Goal: Participate in discussion: Engage in conversation with other users on a specific topic

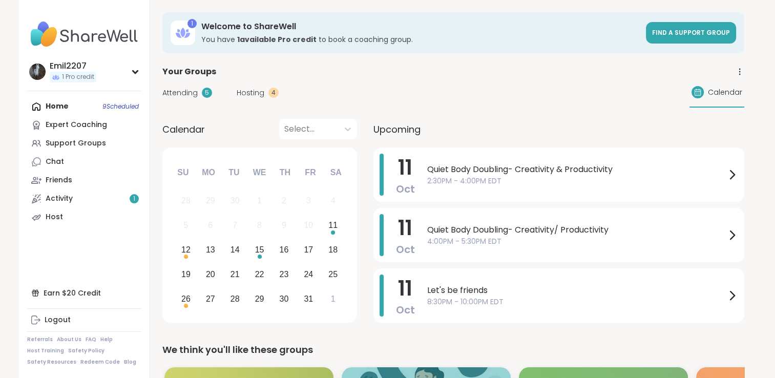
click at [231, 90] on div "Attending 5 Hosting 4" at bounding box center [220, 93] width 116 height 11
click at [246, 95] on span "Hosting" at bounding box center [251, 93] width 28 height 11
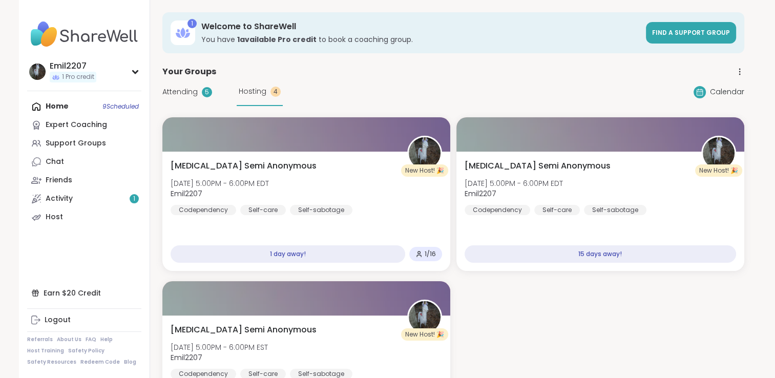
click at [194, 92] on span "Attending" at bounding box center [179, 92] width 35 height 11
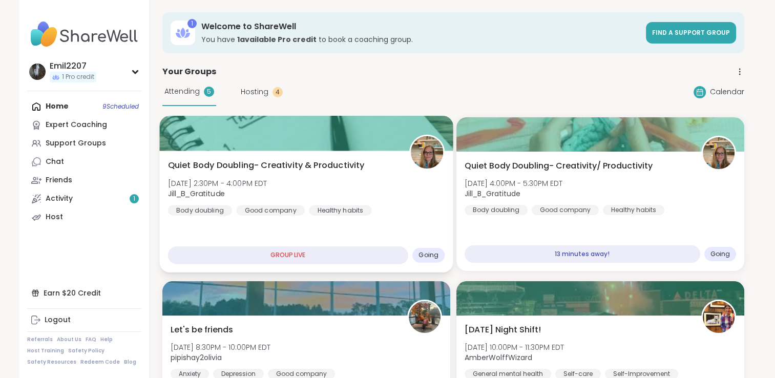
click at [287, 174] on div "Quiet Body Doubling- Creativity & Productivity Sat, Oct 11 | 2:30PM - 4:00PM ED…" at bounding box center [305, 187] width 277 height 56
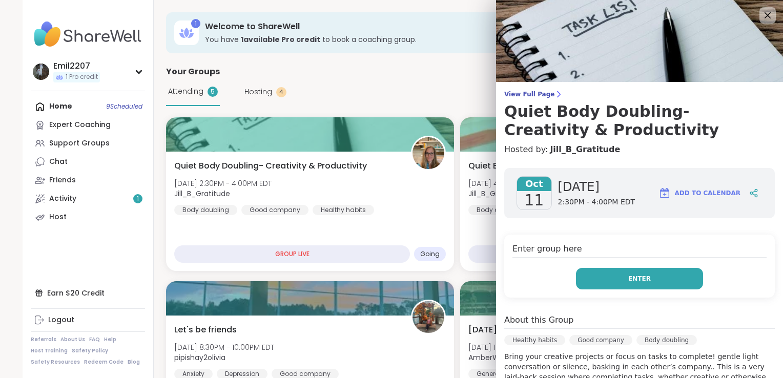
click at [591, 278] on button "Enter" at bounding box center [639, 279] width 127 height 22
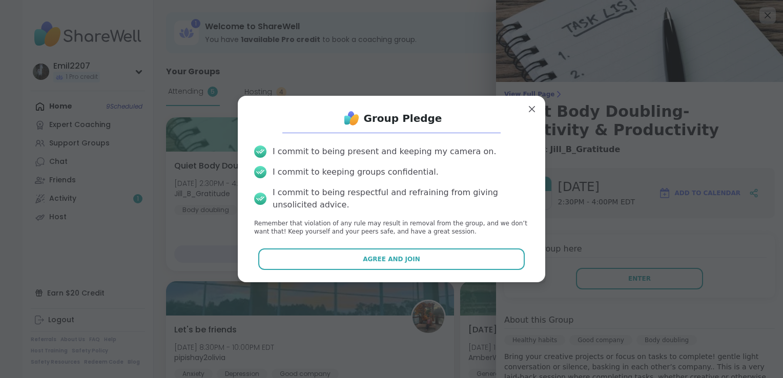
click at [432, 276] on div "Group Pledge I commit to being present and keeping my camera on. I commit to ke…" at bounding box center [391, 189] width 307 height 186
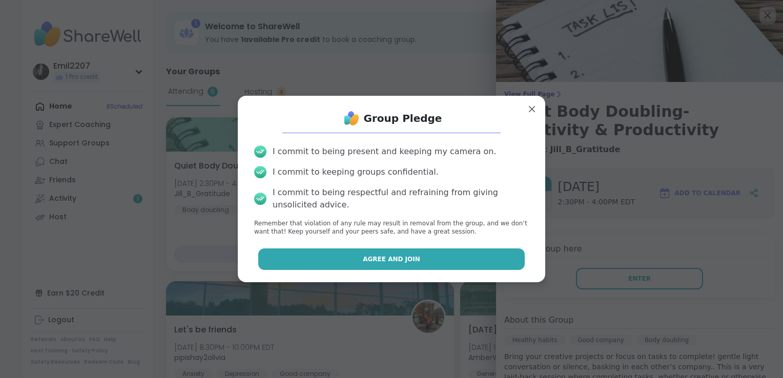
click at [422, 254] on button "Agree and Join" at bounding box center [391, 259] width 267 height 22
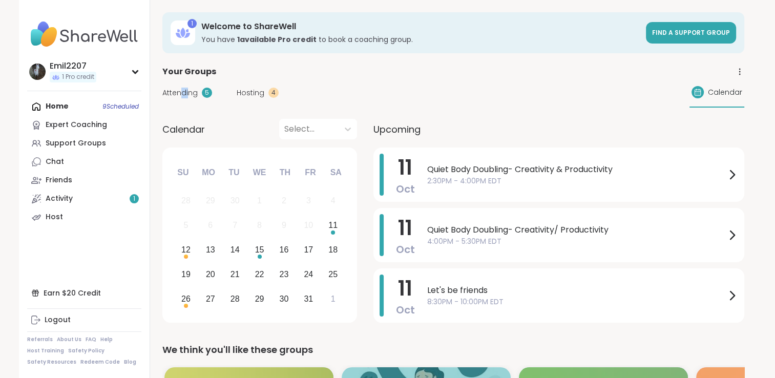
drag, startPoint x: 181, startPoint y: 91, endPoint x: 189, endPoint y: 96, distance: 9.7
click at [189, 96] on span "Attending" at bounding box center [179, 93] width 35 height 11
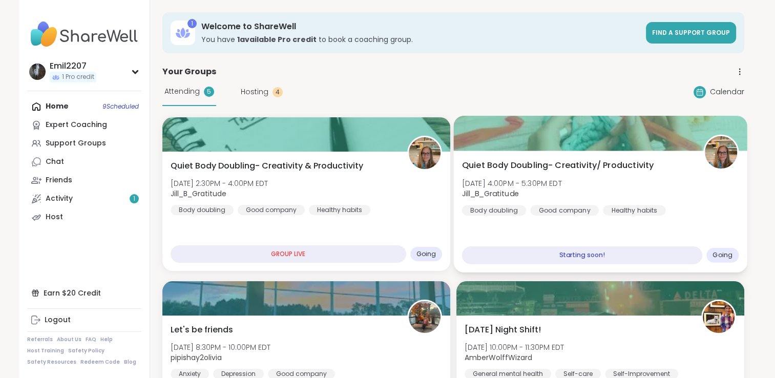
click at [512, 237] on div "Quiet Body Doubling- Creativity/ Productivity [DATE] 4:00PM - 5:30PM EDT Jill_B…" at bounding box center [599, 212] width 293 height 122
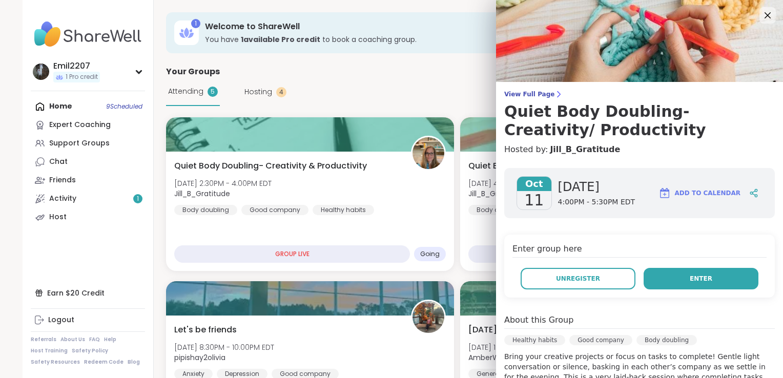
click at [682, 272] on button "Enter" at bounding box center [700, 279] width 115 height 22
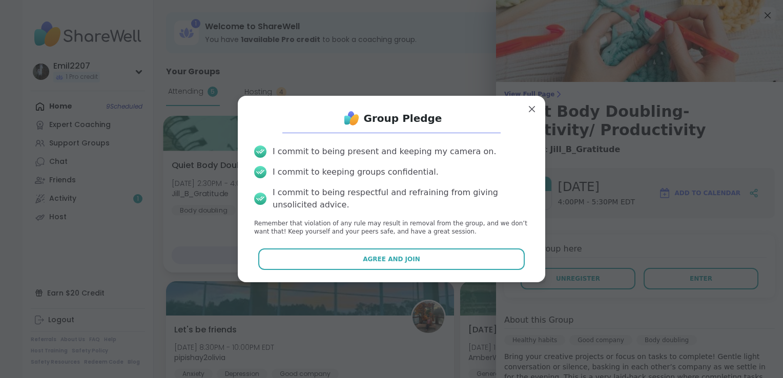
drag, startPoint x: 269, startPoint y: 257, endPoint x: 275, endPoint y: 256, distance: 5.7
click at [275, 256] on button "Agree and Join" at bounding box center [391, 259] width 267 height 22
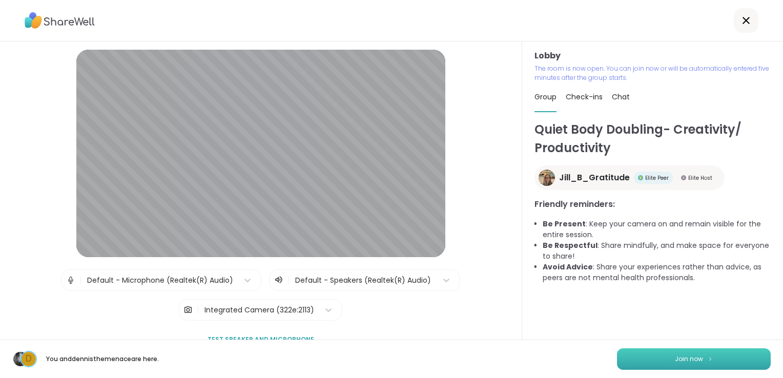
click at [625, 351] on button "Join now" at bounding box center [694, 359] width 154 height 22
click at [634, 352] on button "Join now" at bounding box center [694, 359] width 154 height 22
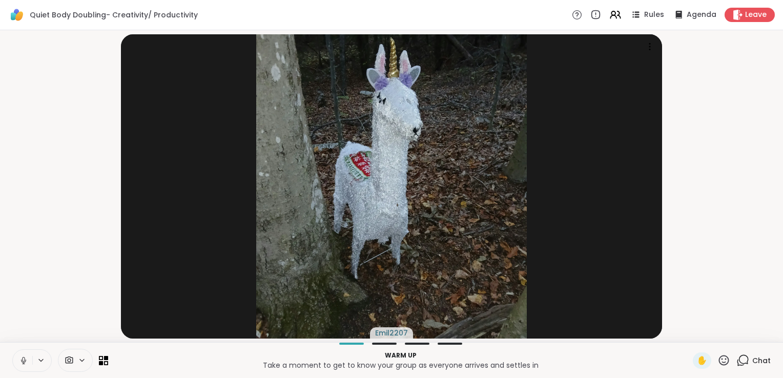
click at [27, 360] on icon at bounding box center [23, 360] width 9 height 9
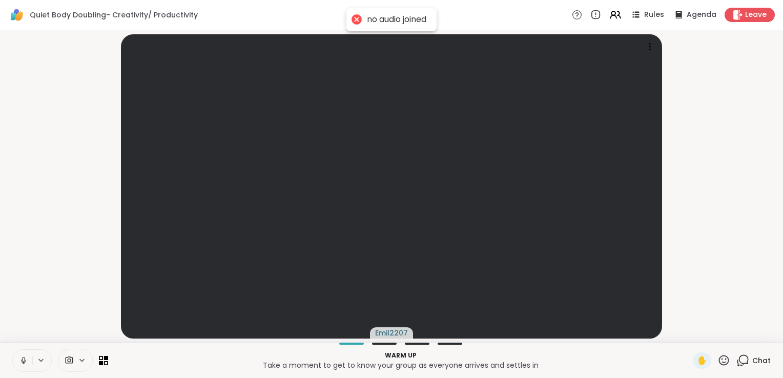
click at [27, 360] on icon at bounding box center [23, 360] width 9 height 9
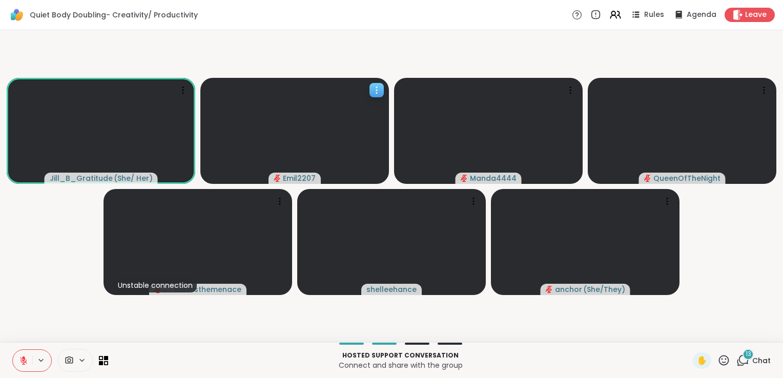
click at [209, 117] on video at bounding box center [294, 131] width 188 height 106
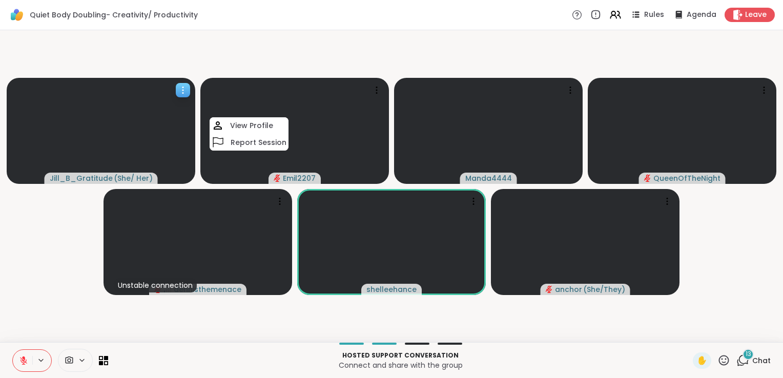
scroll to position [0, 1]
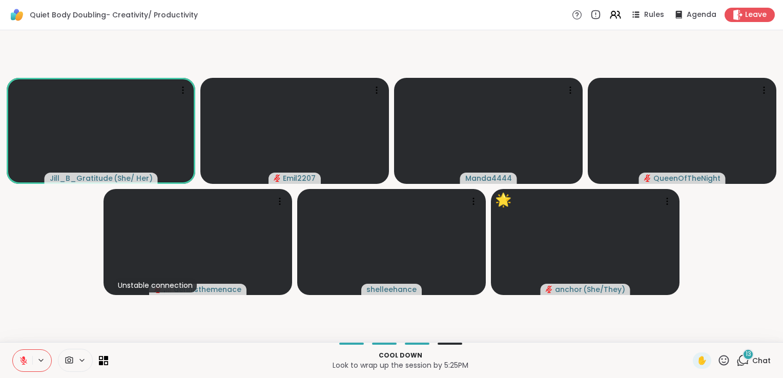
click at [739, 362] on icon at bounding box center [744, 359] width 10 height 9
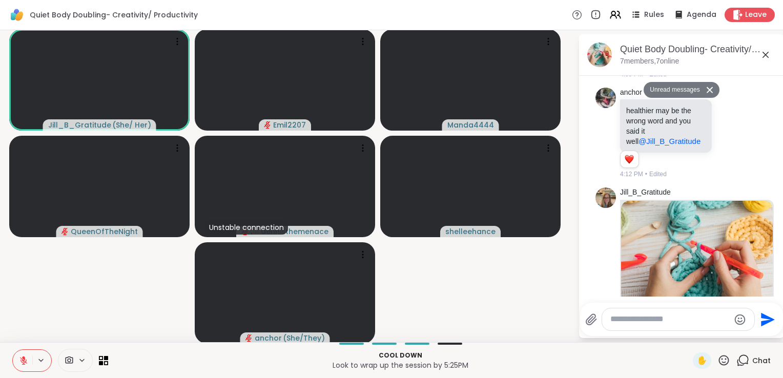
scroll to position [651, 0]
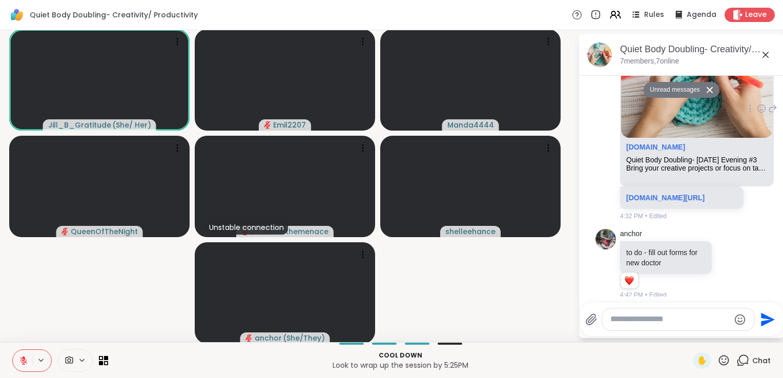
click at [682, 164] on div "Quiet Body Doubling- [DATE] Evening #3" at bounding box center [696, 160] width 141 height 9
click at [660, 151] on link "[DOMAIN_NAME]" at bounding box center [655, 147] width 59 height 8
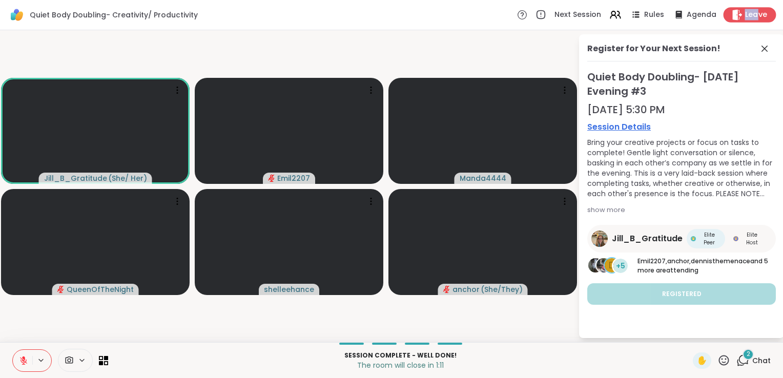
drag, startPoint x: 733, startPoint y: 11, endPoint x: 748, endPoint y: 14, distance: 15.2
click at [748, 14] on div "Leave" at bounding box center [749, 14] width 53 height 15
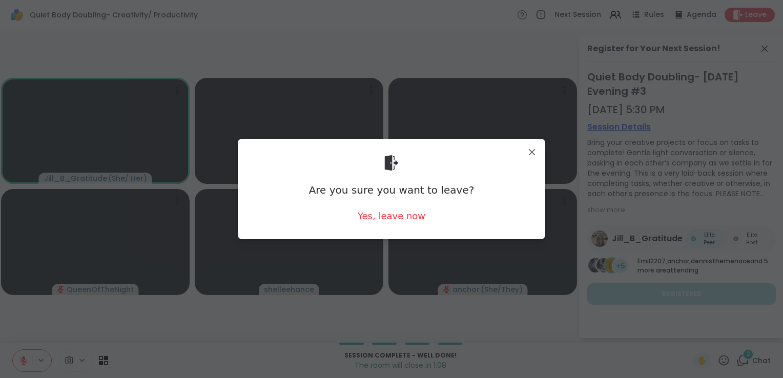
click at [402, 214] on div "Yes, leave now" at bounding box center [391, 215] width 68 height 13
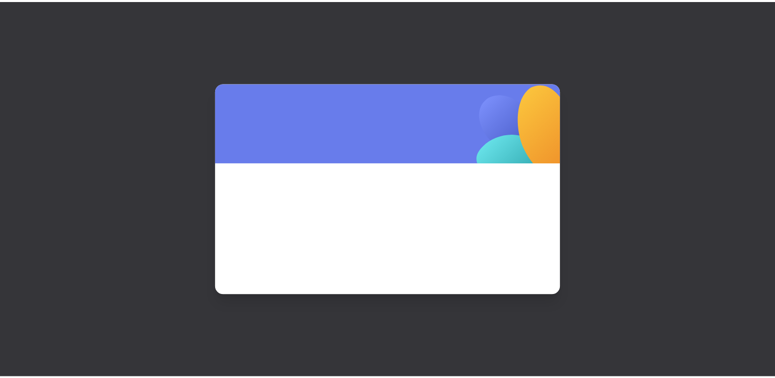
scroll to position [0, 0]
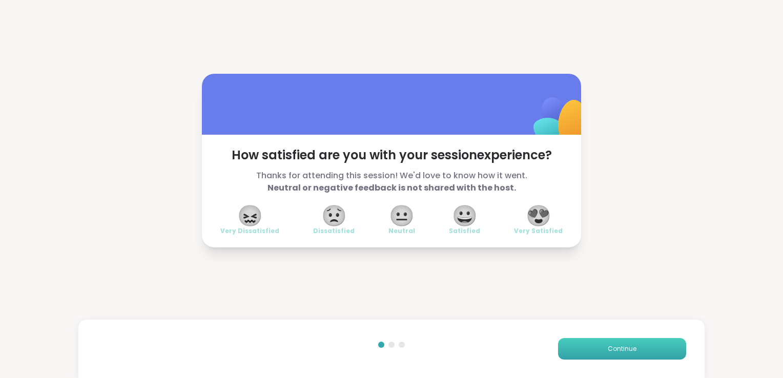
click at [573, 345] on button "Continue" at bounding box center [622, 349] width 128 height 22
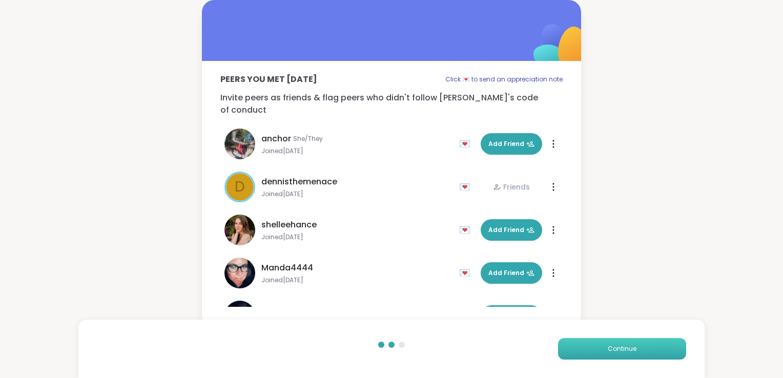
click at [575, 356] on button "Continue" at bounding box center [622, 349] width 128 height 22
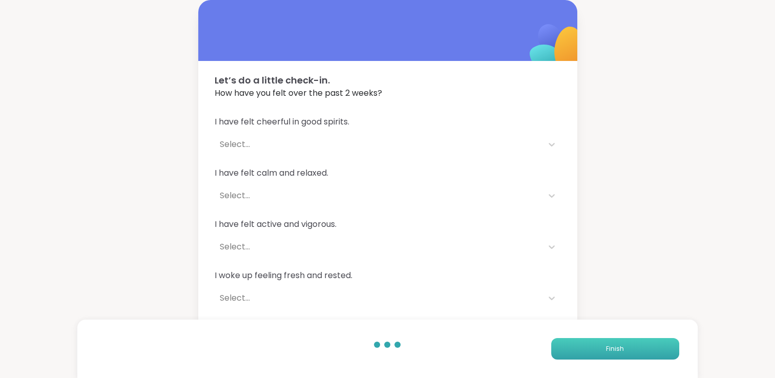
click at [575, 356] on button "Finish" at bounding box center [615, 349] width 128 height 22
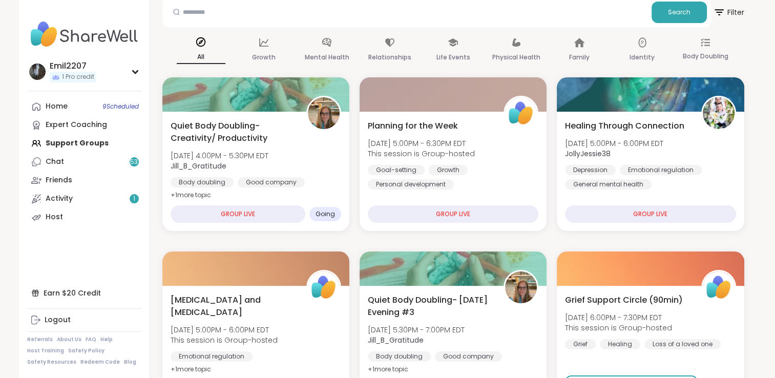
scroll to position [205, 0]
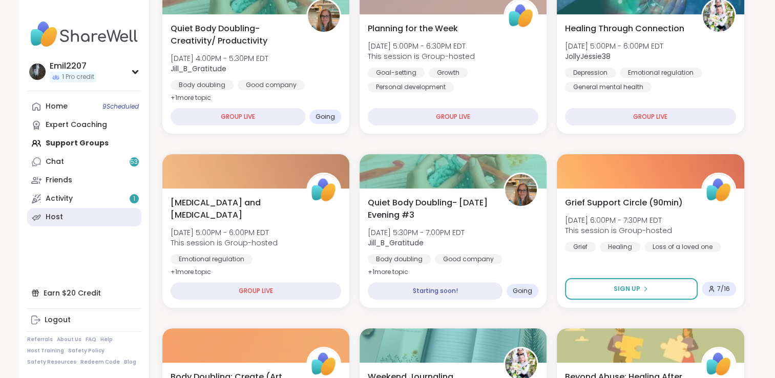
click at [74, 220] on link "Host" at bounding box center [84, 217] width 114 height 18
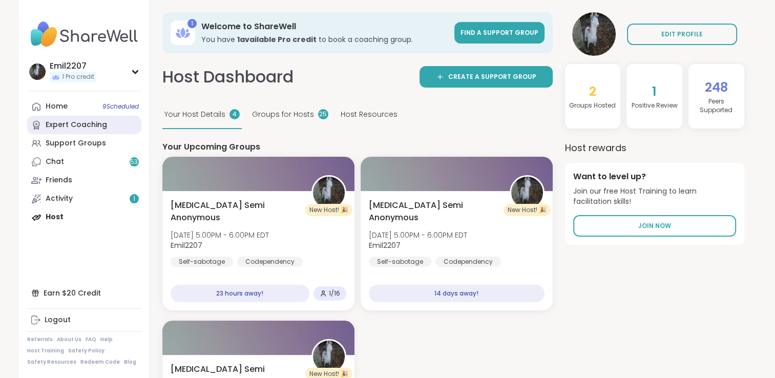
click at [69, 129] on div "Expert Coaching" at bounding box center [76, 125] width 61 height 10
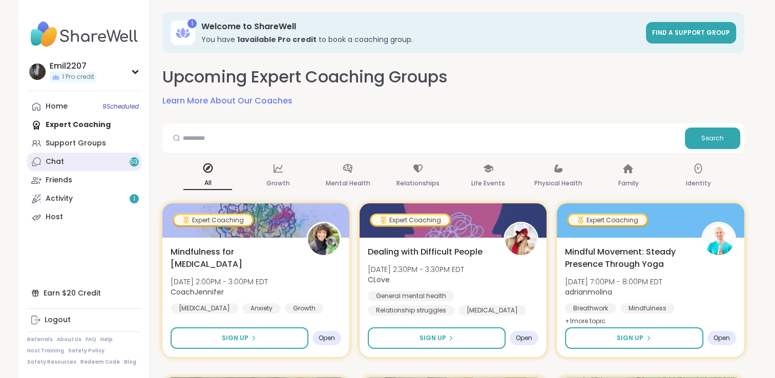
click at [63, 157] on link "Chat 53" at bounding box center [84, 162] width 114 height 18
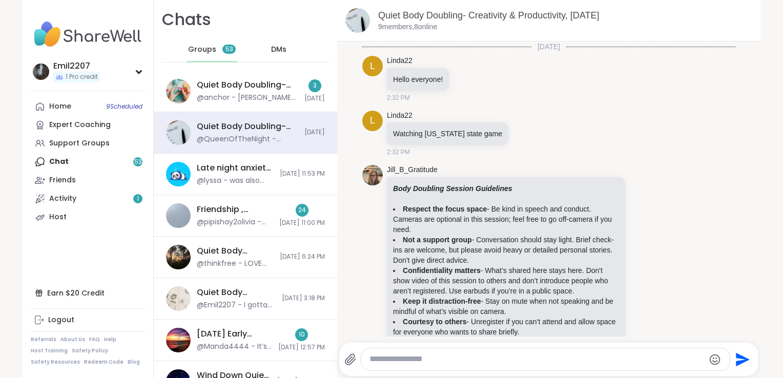
scroll to position [1087, 0]
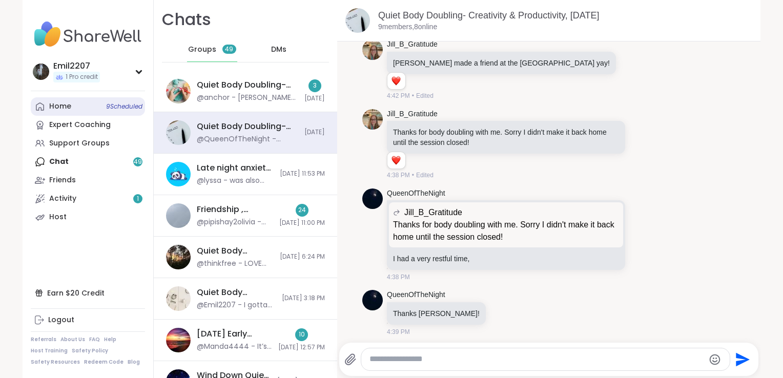
click at [67, 103] on link "Home 9 Scheduled" at bounding box center [88, 106] width 114 height 18
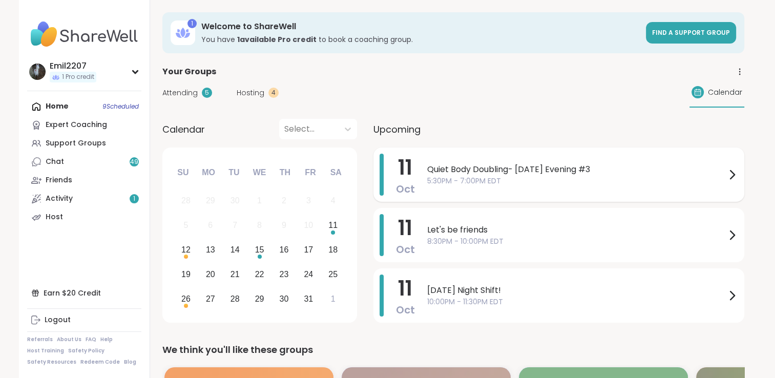
click at [439, 163] on span "Quiet Body Doubling- [DATE] Evening #3" at bounding box center [576, 169] width 299 height 12
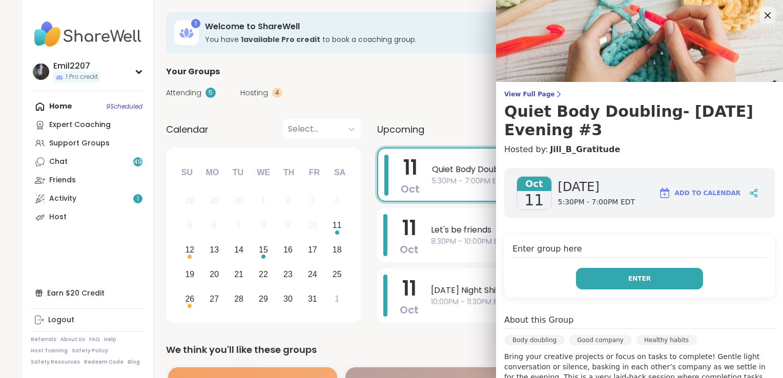
click at [594, 271] on button "Enter" at bounding box center [639, 279] width 127 height 22
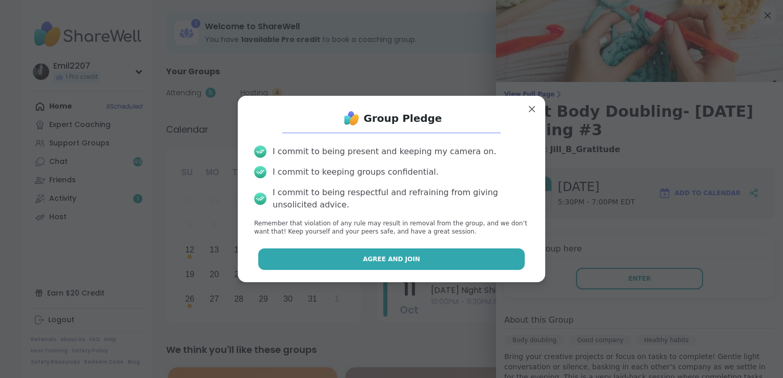
click at [431, 264] on button "Agree and Join" at bounding box center [391, 259] width 267 height 22
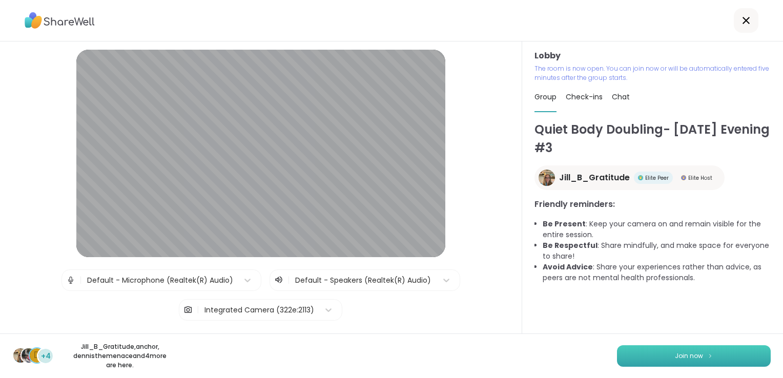
click at [628, 359] on button "Join now" at bounding box center [694, 356] width 154 height 22
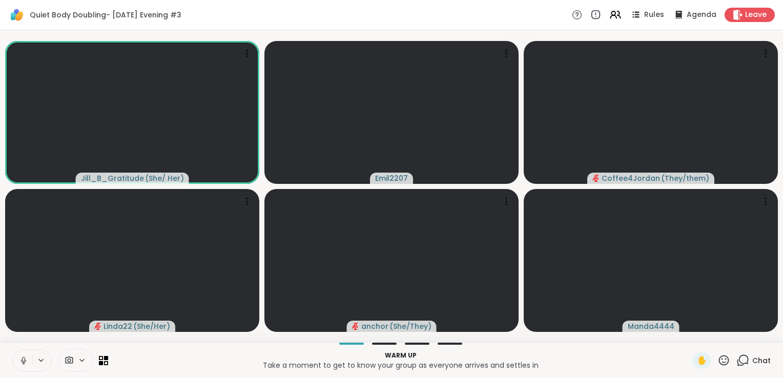
click at [31, 355] on button at bounding box center [22, 361] width 19 height 22
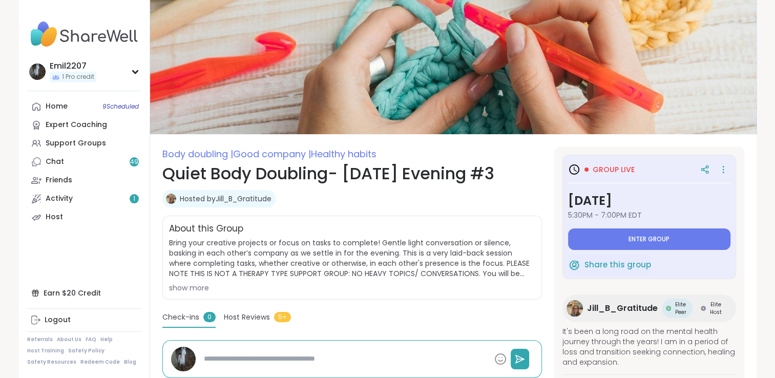
type textarea "*"
